Goal: Task Accomplishment & Management: Manage account settings

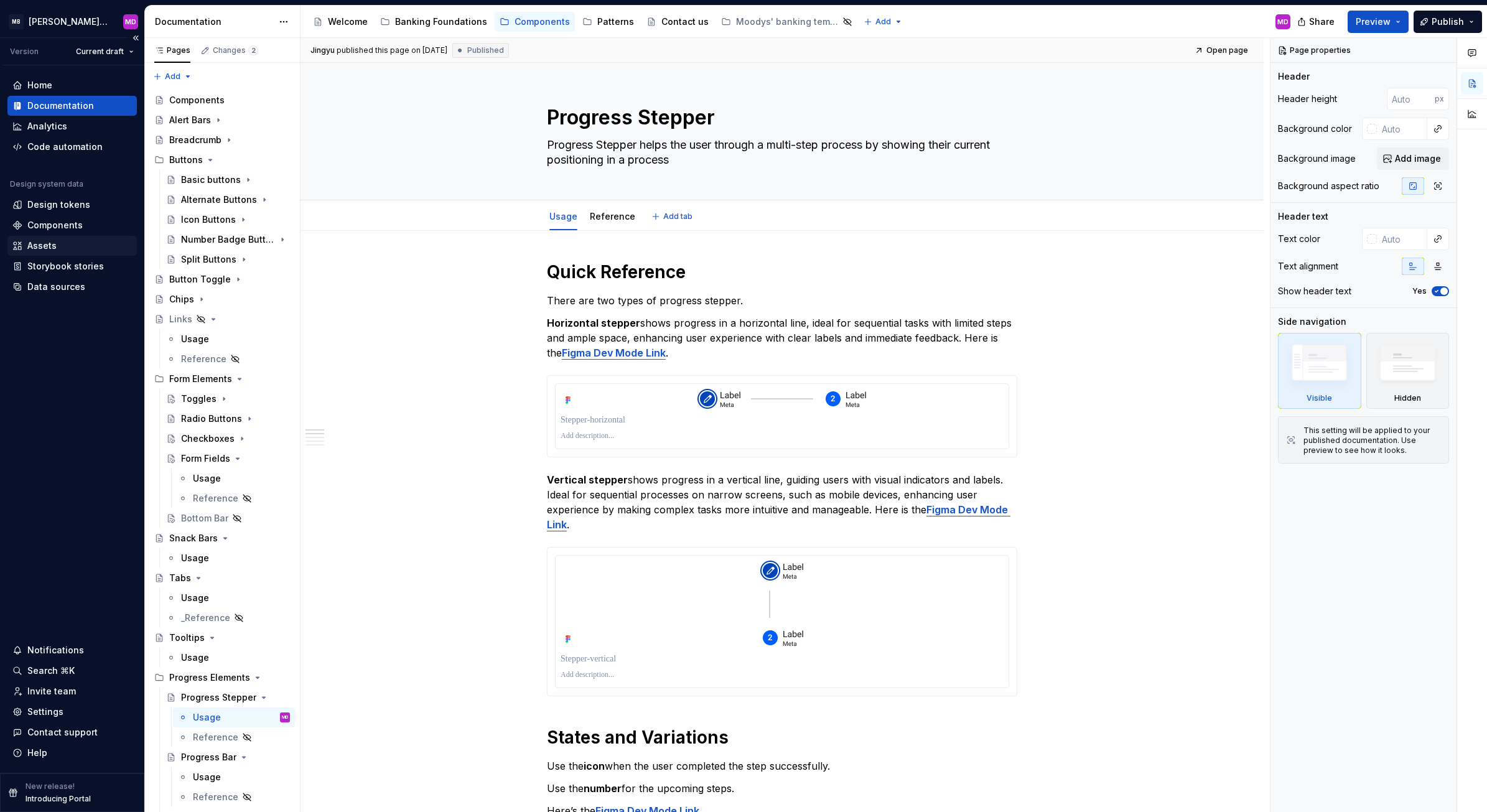
type textarea "*"
click at [58, 210] on div "Design tokens" at bounding box center [59, 205] width 63 height 13
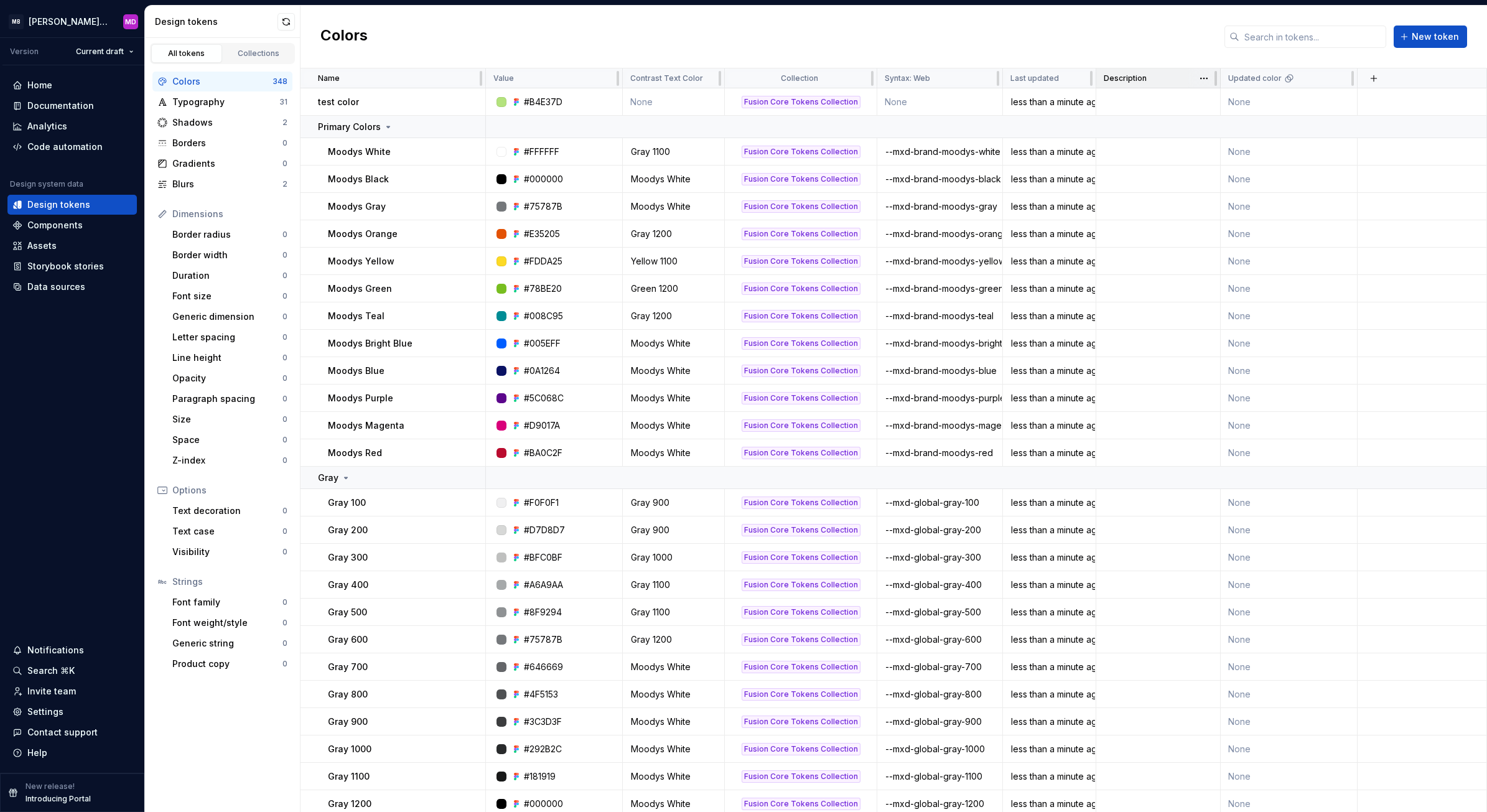
click at [1150, 88] on div "Description" at bounding box center [1158, 79] width 124 height 20
click at [1147, 96] on td at bounding box center [1158, 102] width 124 height 28
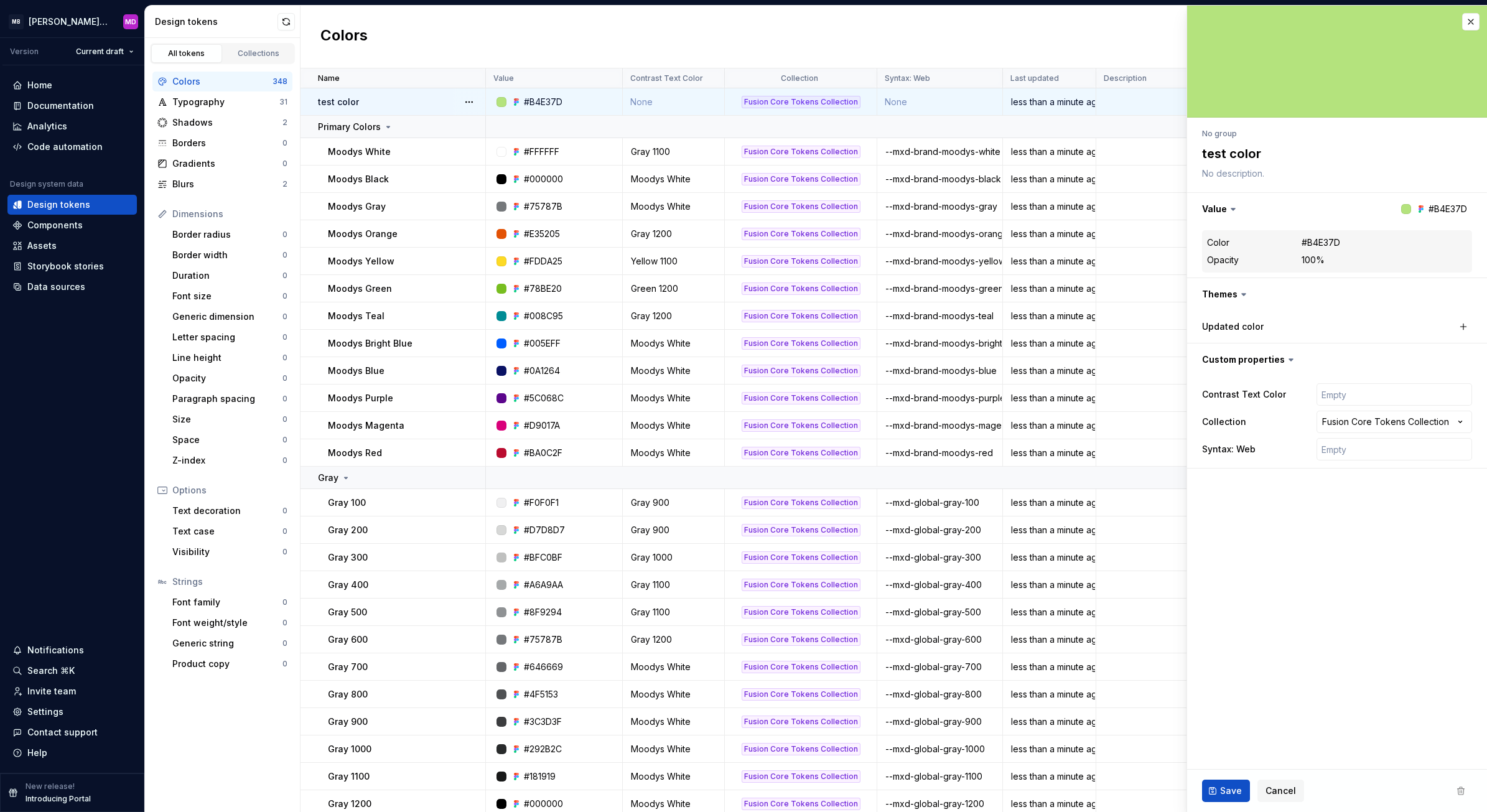
type textarea "*"
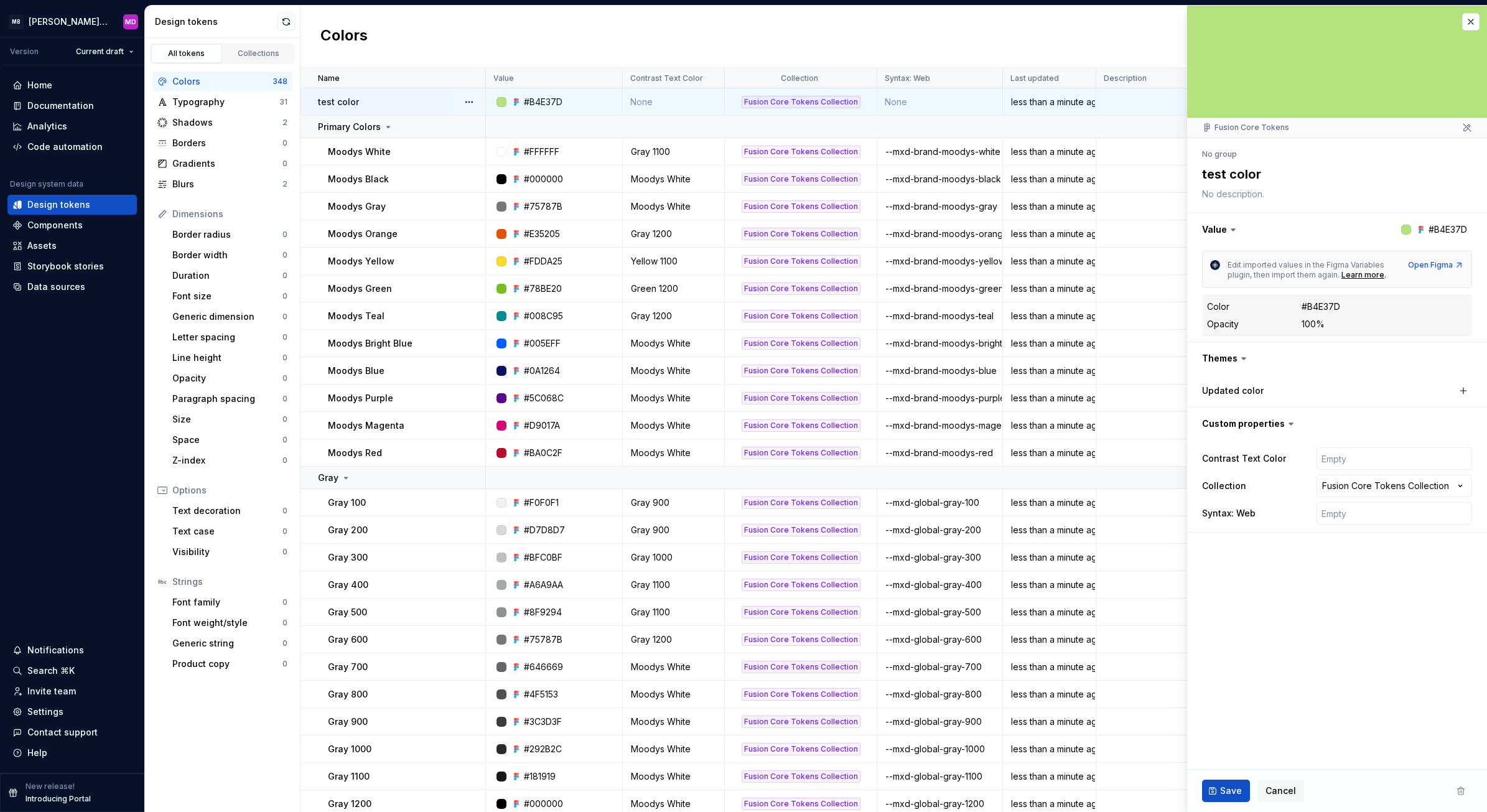
click at [1233, 194] on textarea at bounding box center [1335, 194] width 270 height 17
click at [1233, 193] on textarea at bounding box center [1335, 194] width 270 height 17
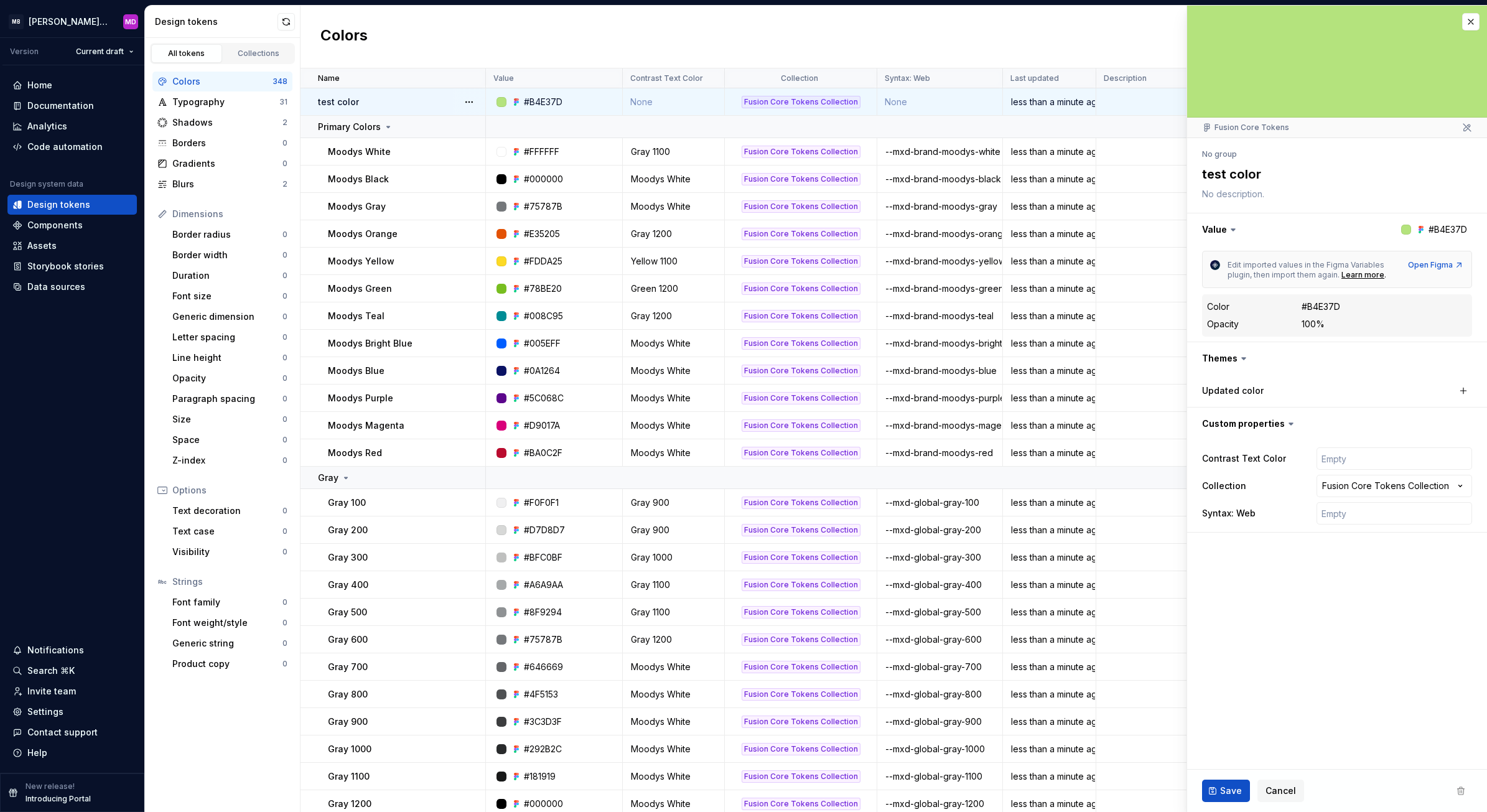
click at [1217, 200] on textarea at bounding box center [1335, 194] width 270 height 17
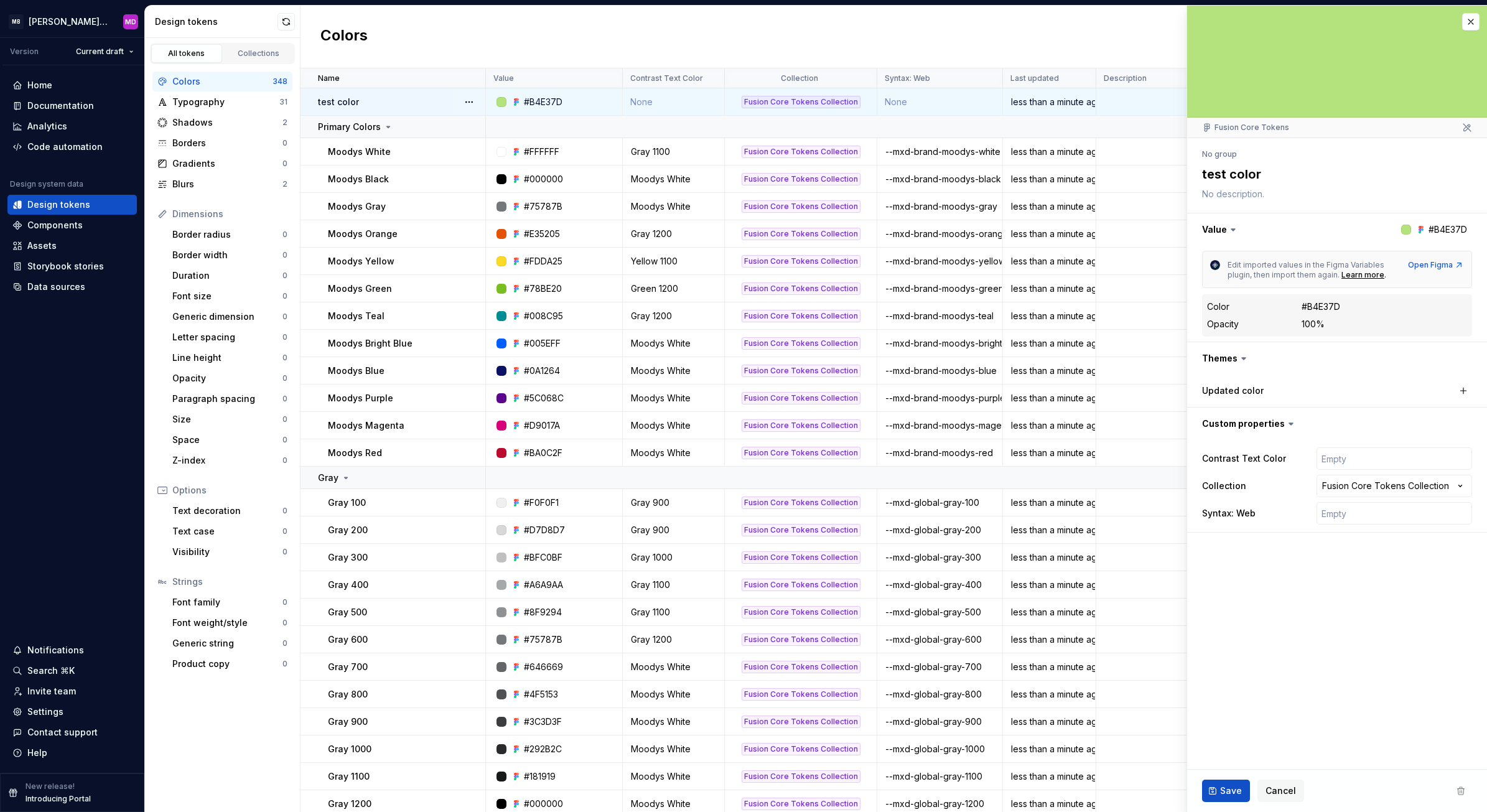
click at [1217, 200] on textarea at bounding box center [1335, 194] width 270 height 17
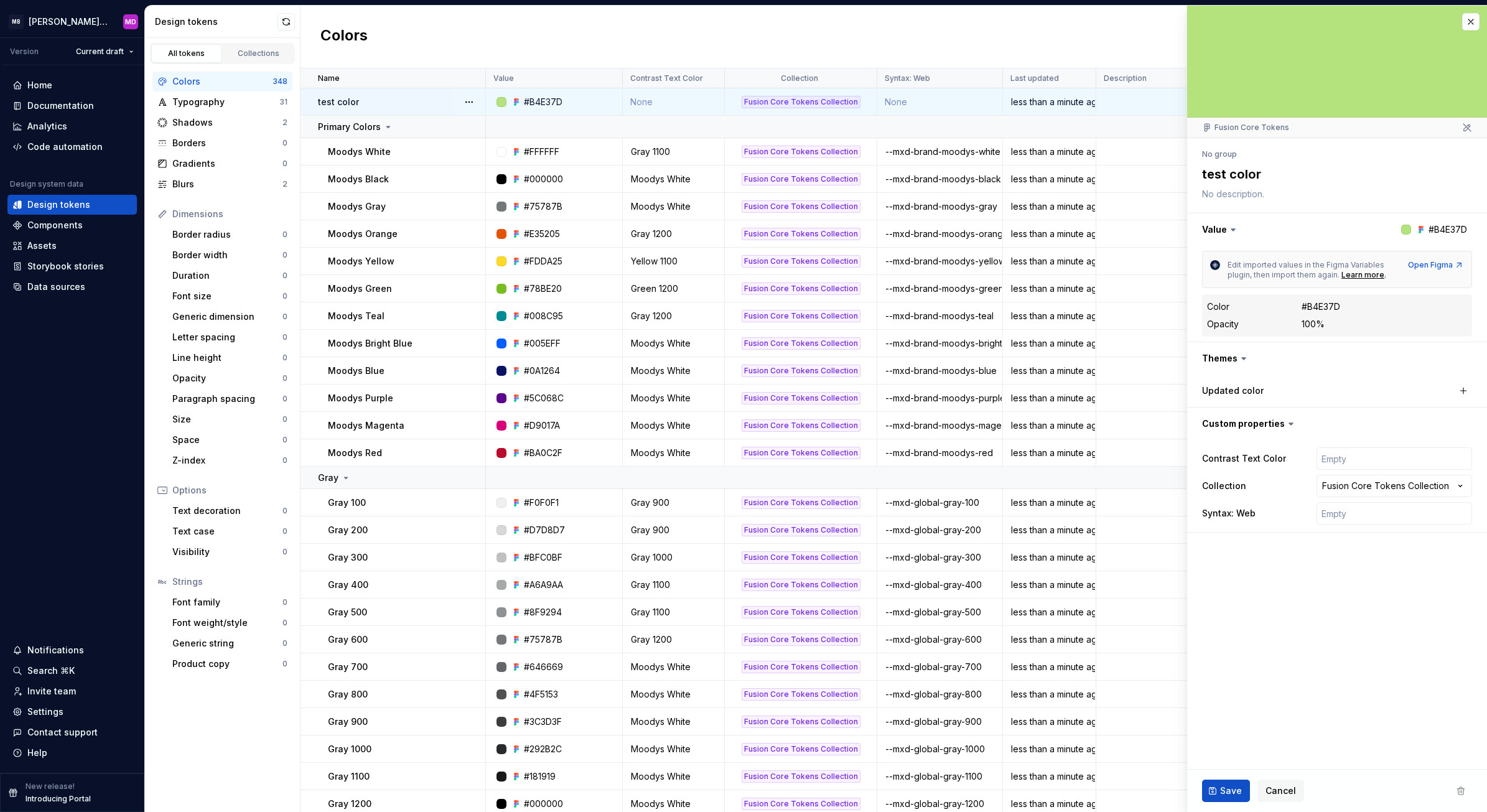
click at [1217, 200] on textarea at bounding box center [1335, 194] width 270 height 17
click at [1468, 16] on button "button" at bounding box center [1471, 21] width 17 height 17
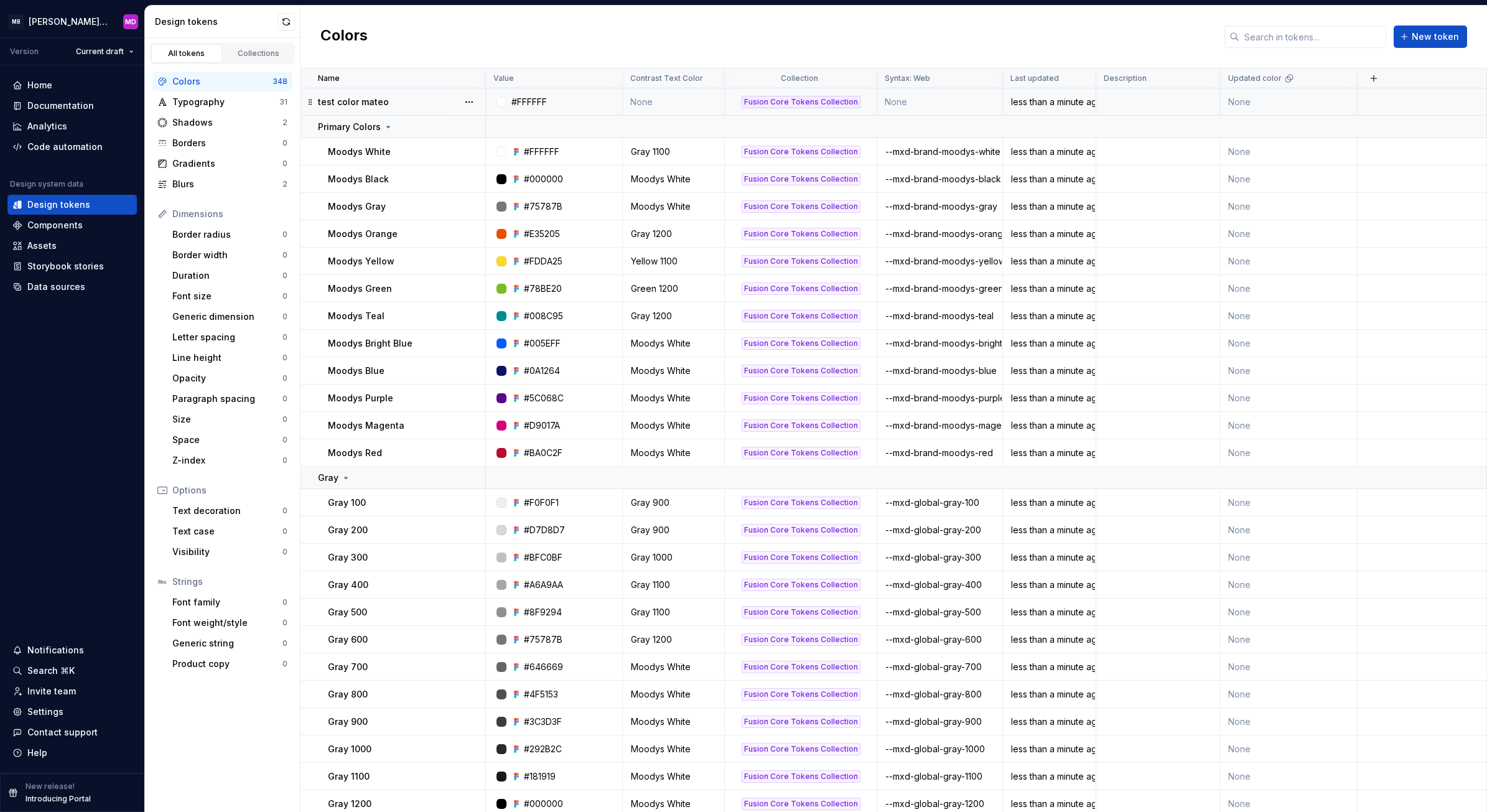
click at [592, 102] on div "#FFFFFF" at bounding box center [558, 102] width 128 height 13
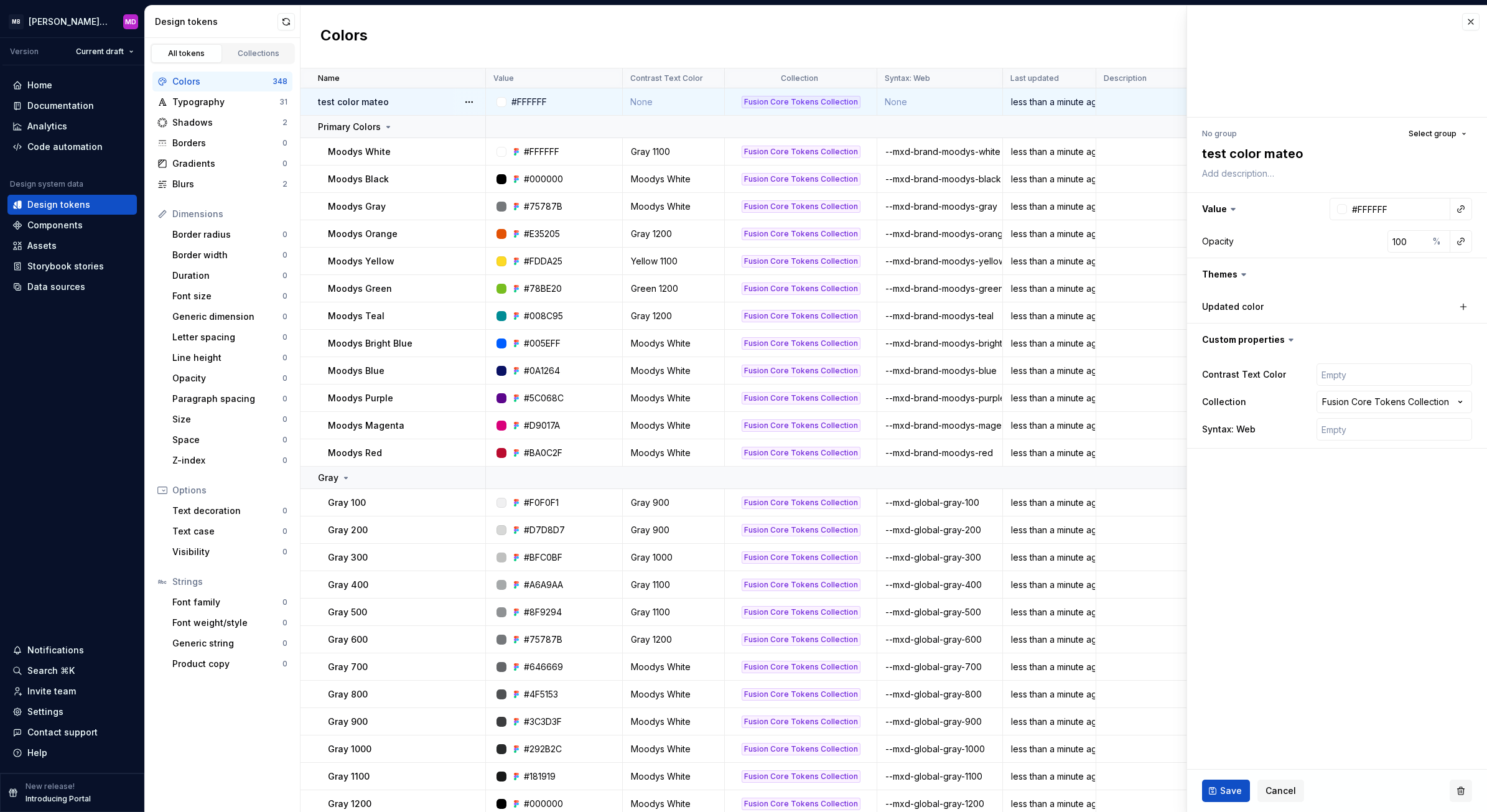
click at [1464, 792] on button "button" at bounding box center [1461, 791] width 22 height 22
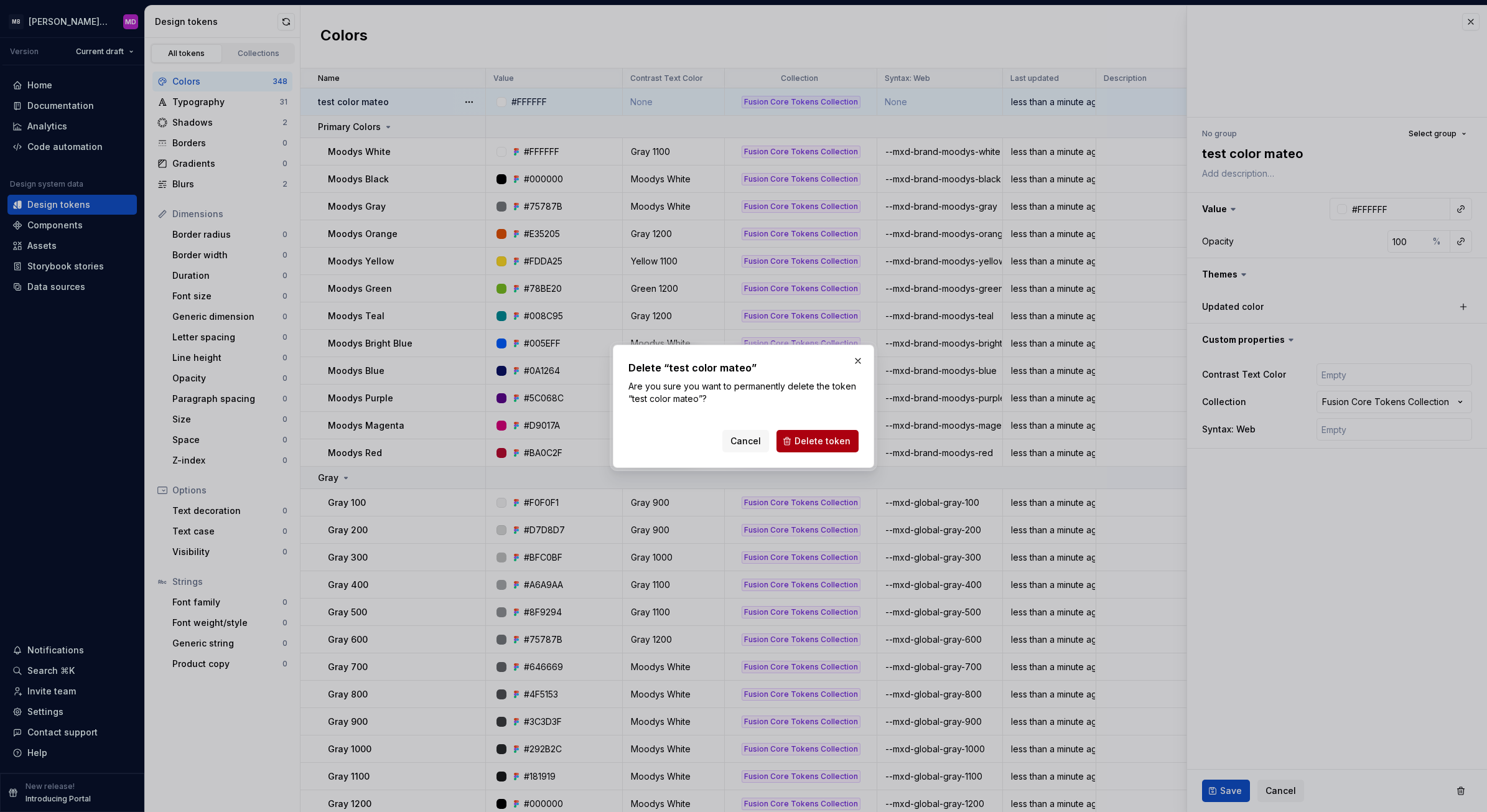
click at [821, 443] on span "Delete token" at bounding box center [822, 441] width 56 height 13
type textarea "*"
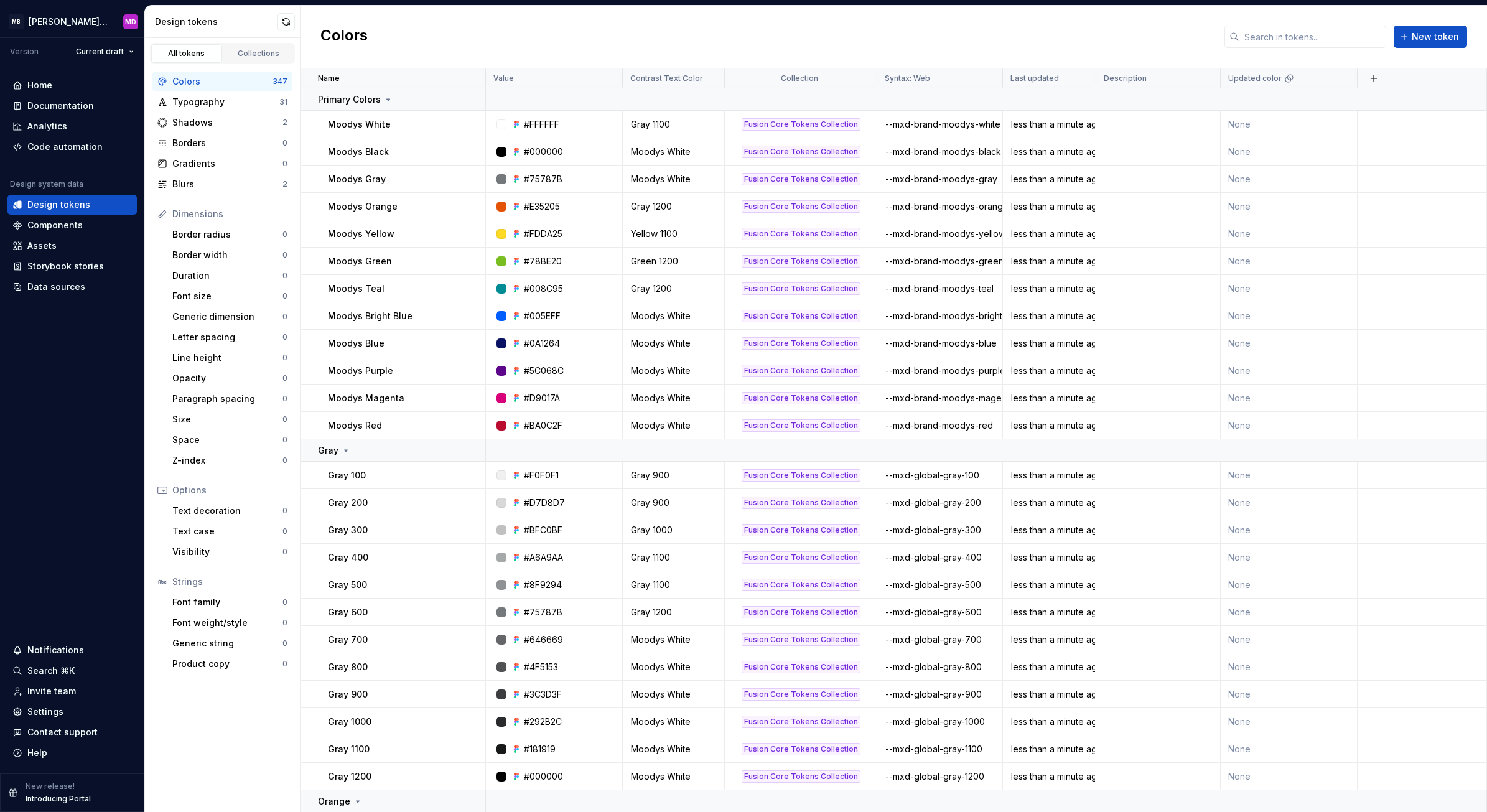
click at [539, 34] on div "Colors New token" at bounding box center [894, 37] width 1187 height 63
